Goal: Check status

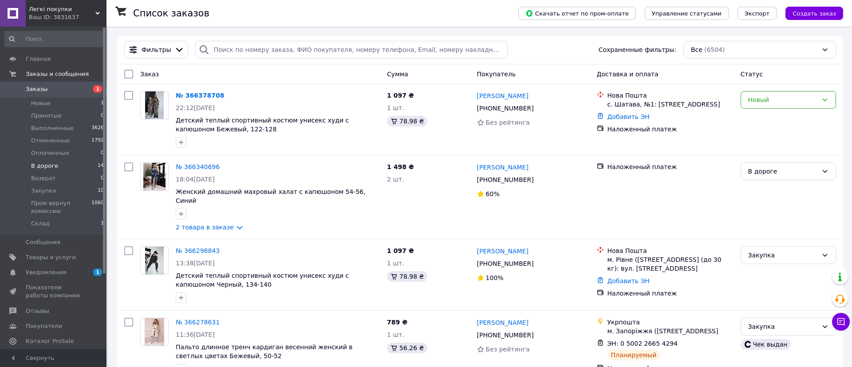
click at [54, 165] on span "В дороге" at bounding box center [44, 166] width 27 height 8
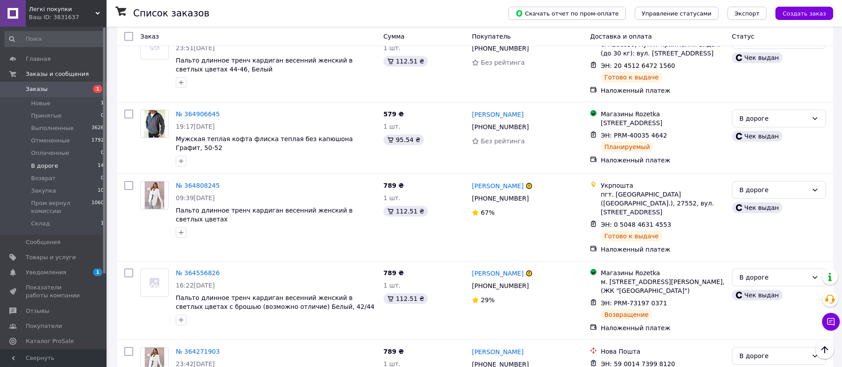
scroll to position [840, 0]
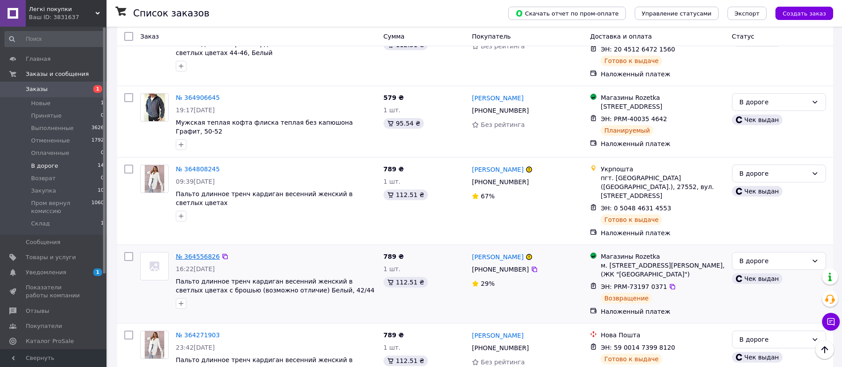
click at [195, 253] on link "№ 364556826" at bounding box center [198, 256] width 44 height 7
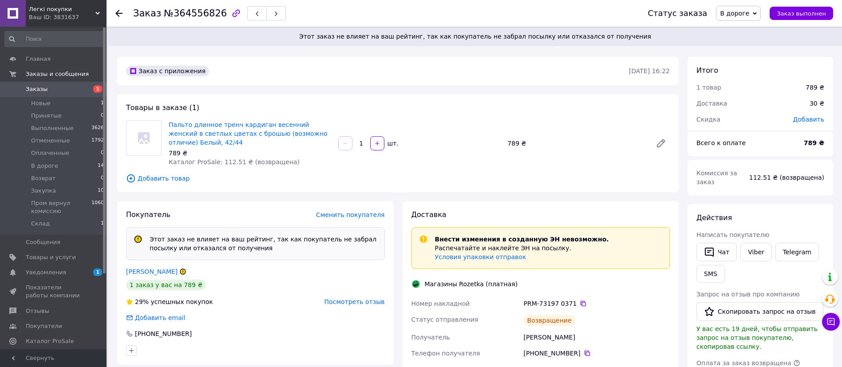
scroll to position [28, 0]
click at [742, 15] on span "В дороге" at bounding box center [734, 13] width 29 height 7
click at [757, 79] on li "Возврат" at bounding box center [756, 84] width 80 height 13
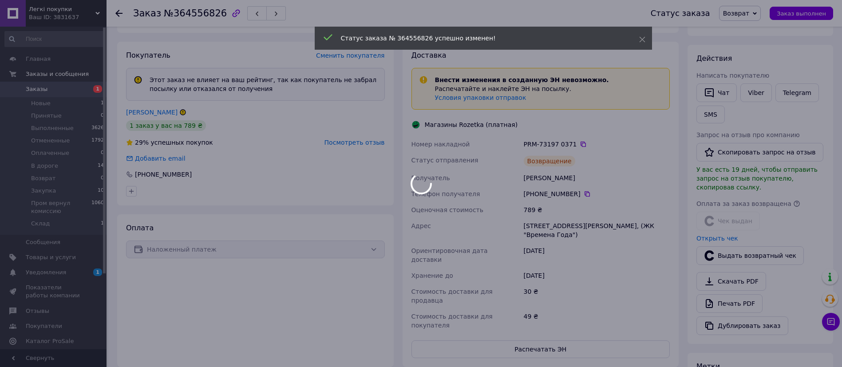
scroll to position [50, 0]
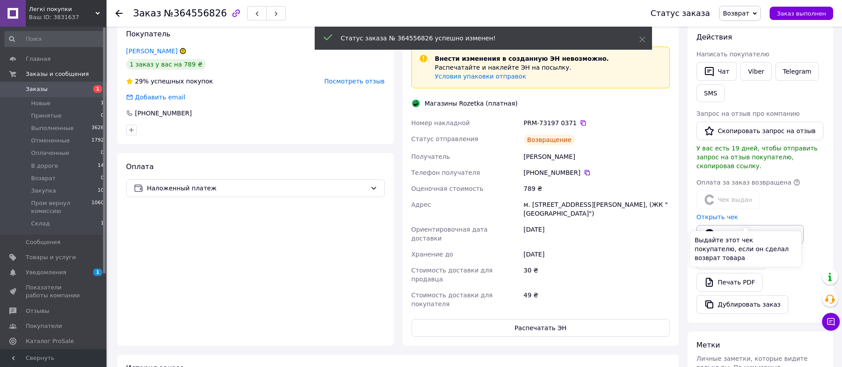
click at [738, 225] on button "Выдать возвратный чек" at bounding box center [749, 234] width 107 height 19
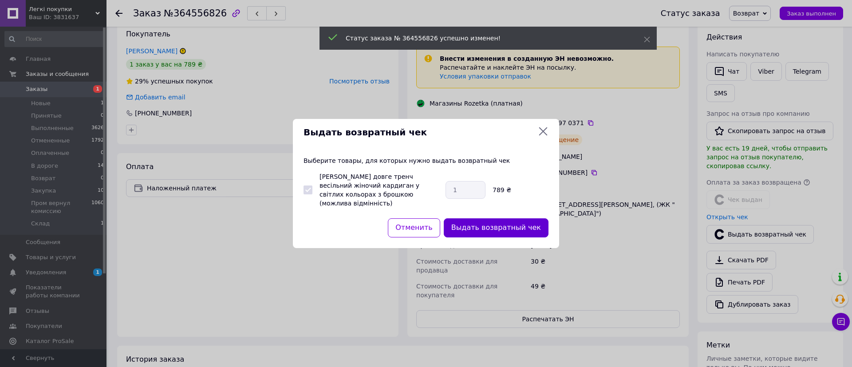
click at [505, 224] on button "Выдать возвратный чек" at bounding box center [496, 227] width 105 height 19
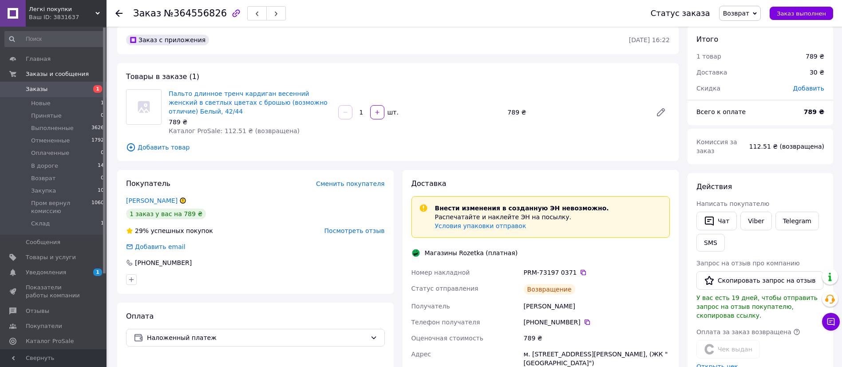
scroll to position [0, 0]
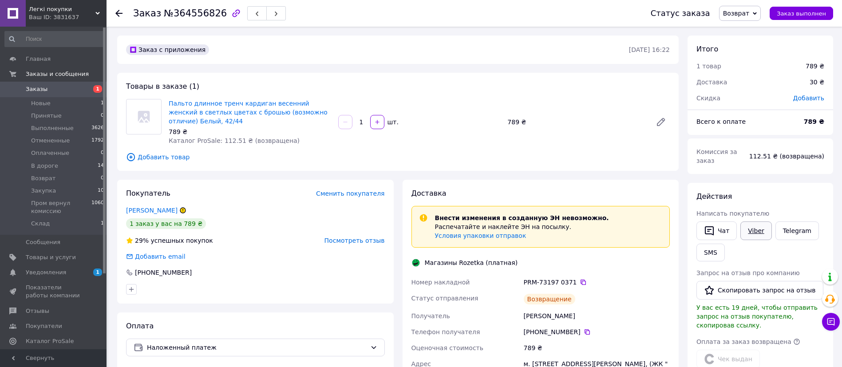
click at [748, 221] on link "Viber" at bounding box center [755, 230] width 31 height 19
click at [173, 16] on span "№364556826" at bounding box center [195, 13] width 63 height 11
copy span "364556826"
